Goal: Information Seeking & Learning: Learn about a topic

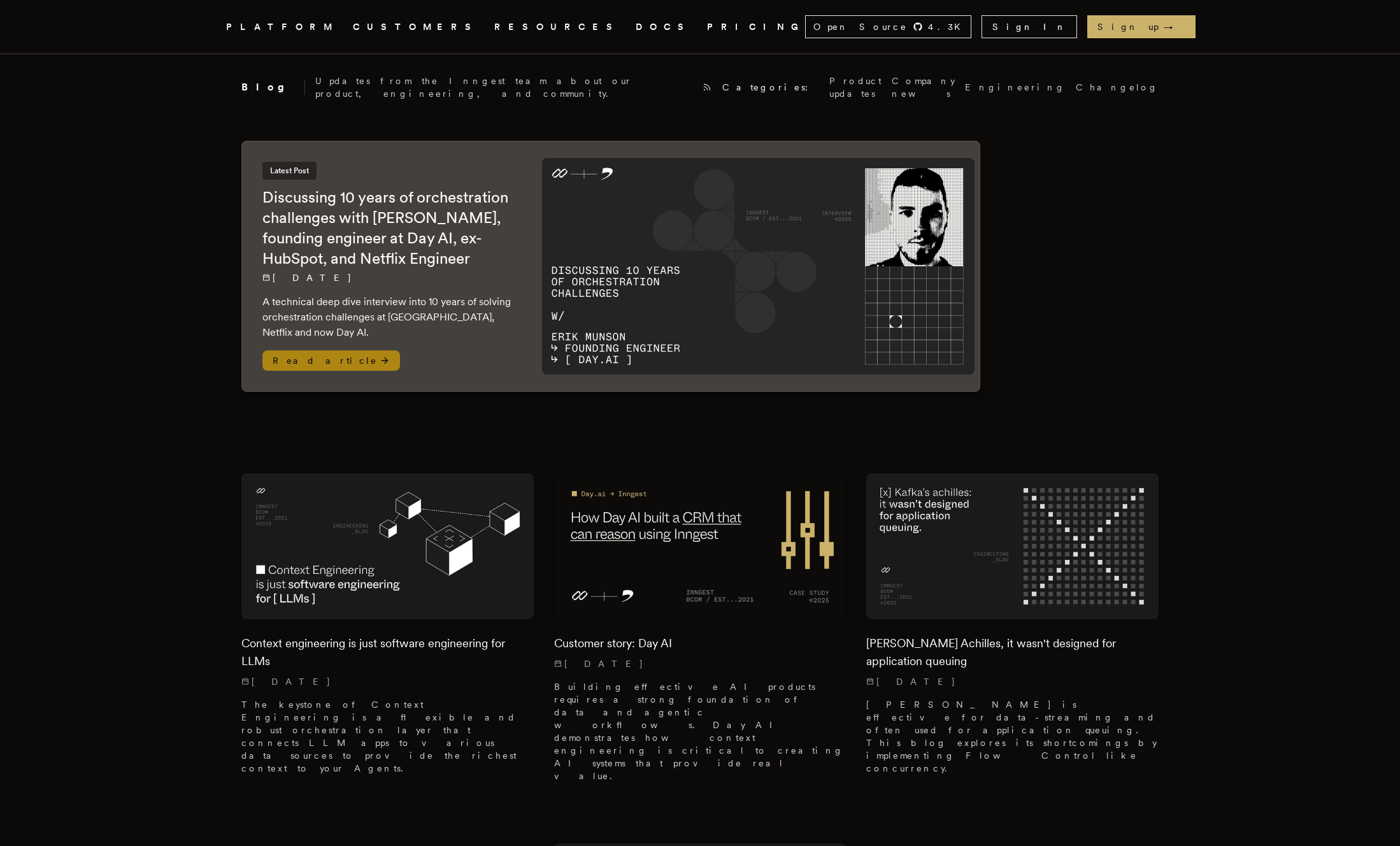
click at [523, 248] on div "Latest Post Discussing 10 years of orchestration challenges with Erik Munson, f…" at bounding box center [390, 266] width 295 height 250
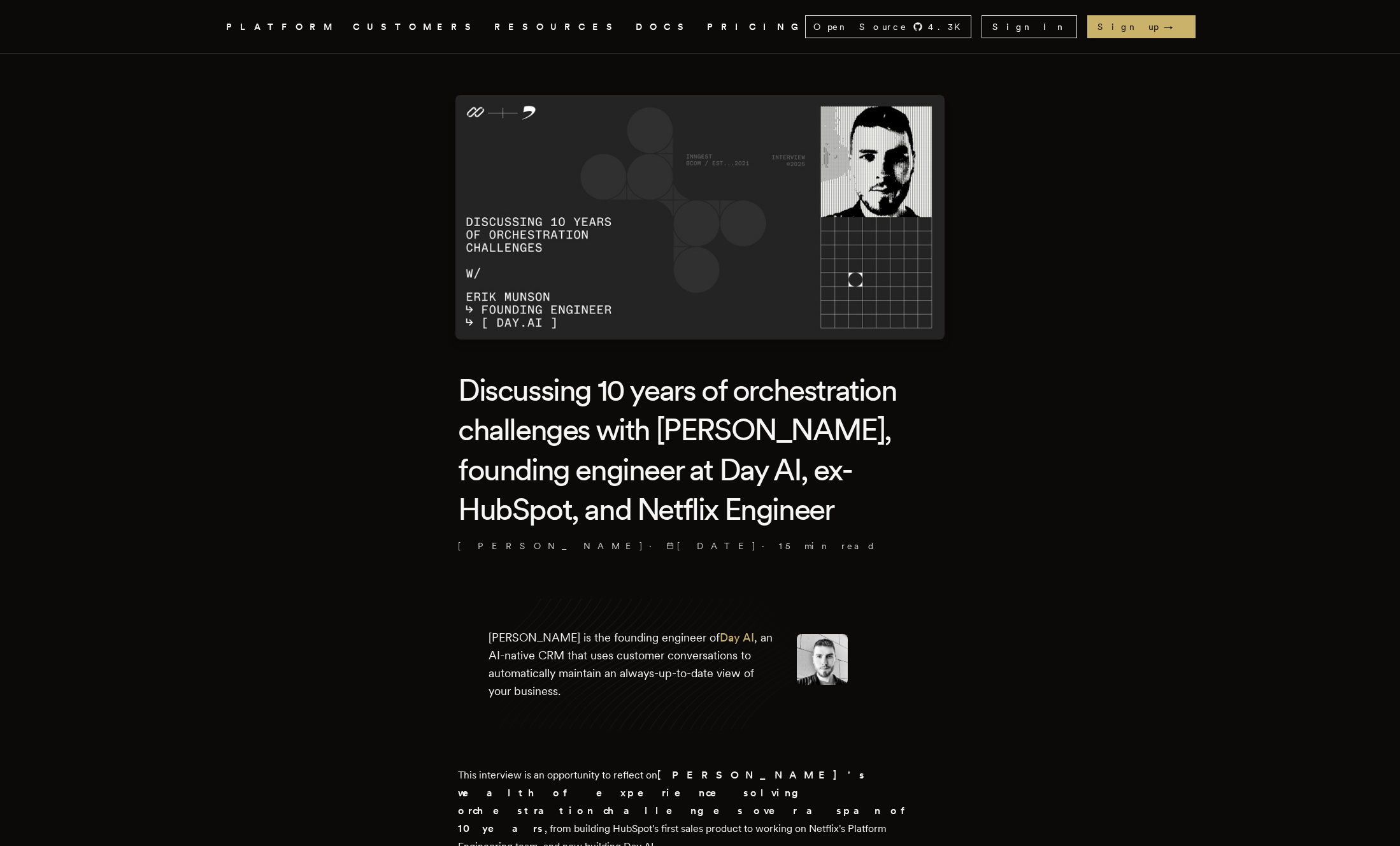
scroll to position [1, 0]
